Goal: Task Accomplishment & Management: Use online tool/utility

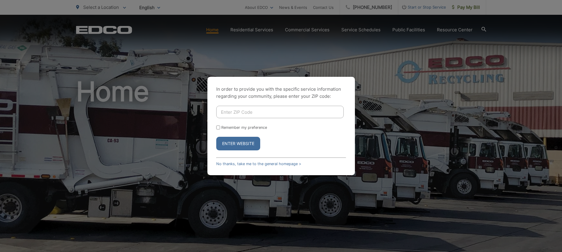
click at [272, 110] on input "Enter ZIP Code" at bounding box center [280, 112] width 128 height 12
type input "91977"
click at [238, 143] on button "Enter Website" at bounding box center [238, 144] width 44 height 14
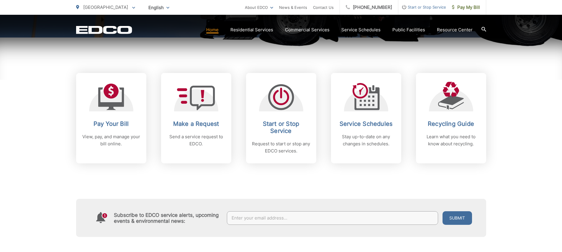
scroll to position [269, 0]
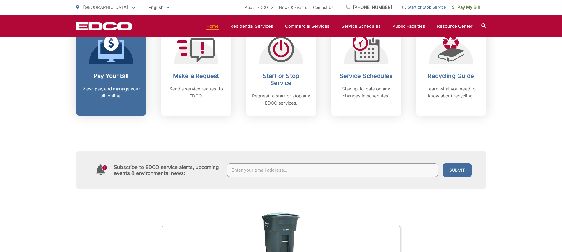
click at [115, 64] on link "Pay Your Bill View, pay, and manage your bill online." at bounding box center [111, 70] width 70 height 90
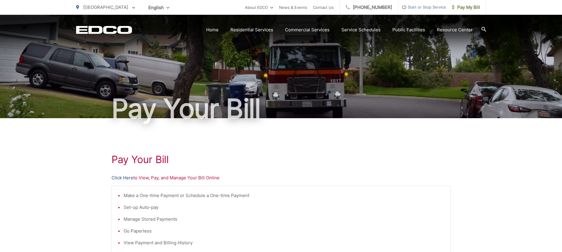
click at [124, 178] on link "Click Here" at bounding box center [123, 177] width 22 height 7
